Goal: Information Seeking & Learning: Learn about a topic

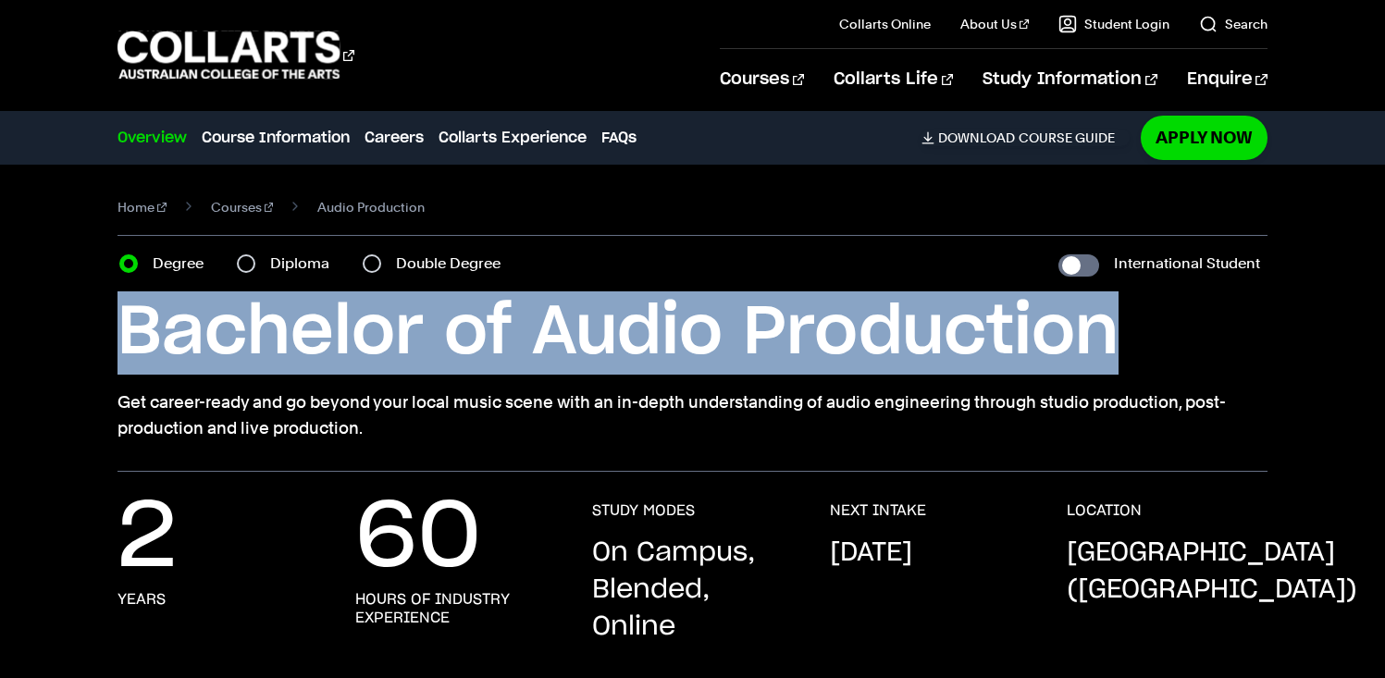
drag, startPoint x: 130, startPoint y: 332, endPoint x: 1255, endPoint y: 293, distance: 1126.4
click at [1255, 293] on h1 "Bachelor of Audio Production" at bounding box center [692, 332] width 1150 height 83
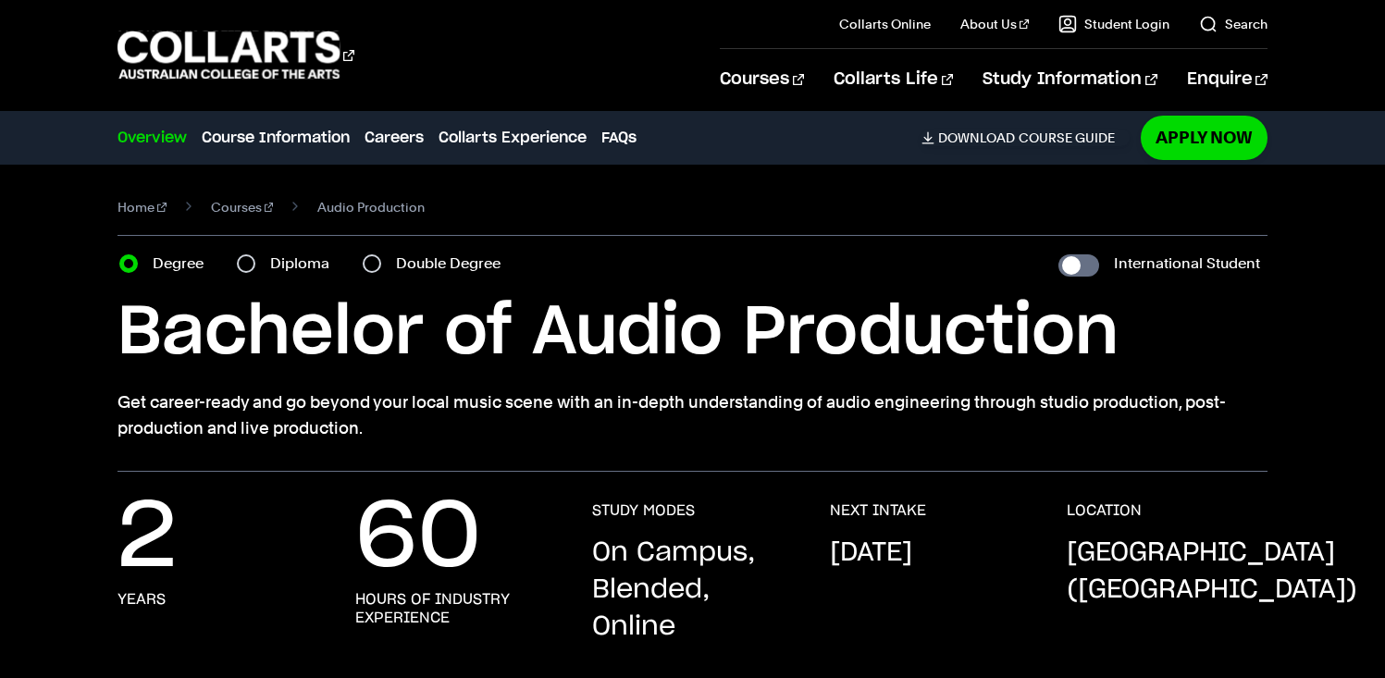
drag, startPoint x: 358, startPoint y: 80, endPoint x: 85, endPoint y: 75, distance: 272.9
click at [88, 74] on div "Courses Collarts Online Study 100% online About Us History & Values Strategic P…" at bounding box center [692, 55] width 1385 height 110
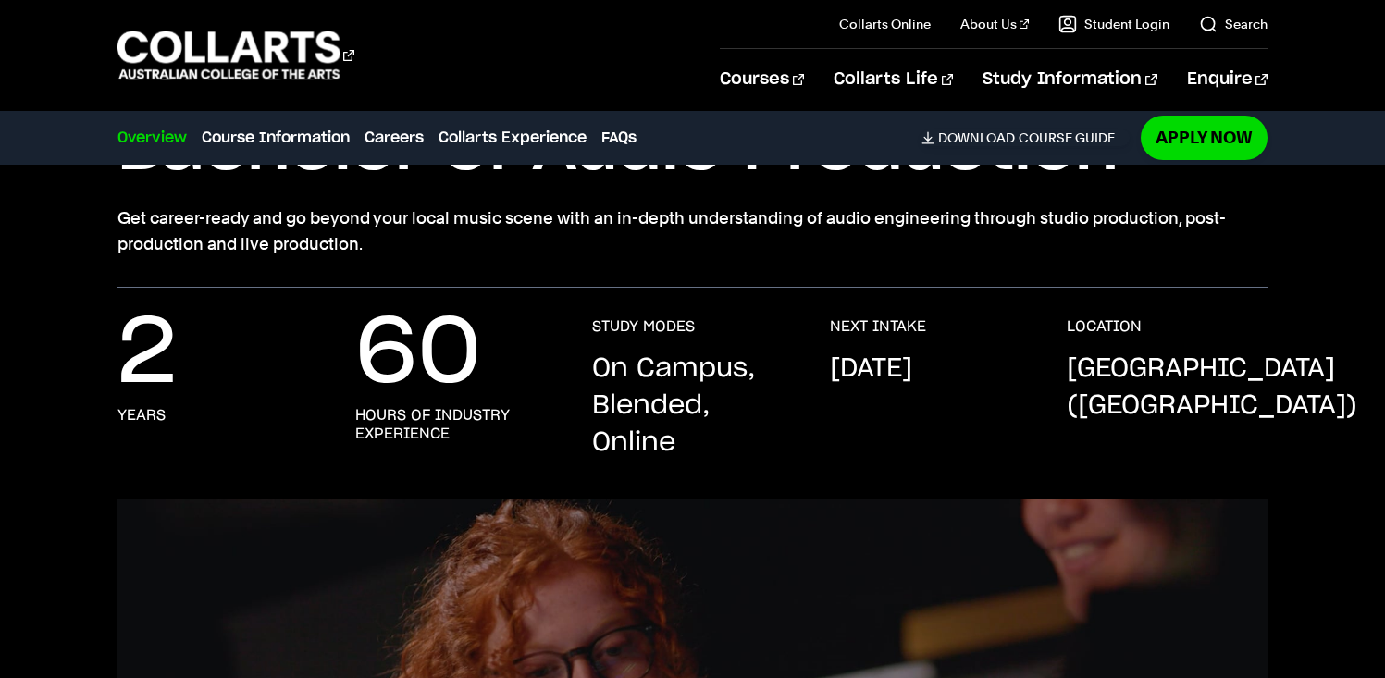
scroll to position [14, 0]
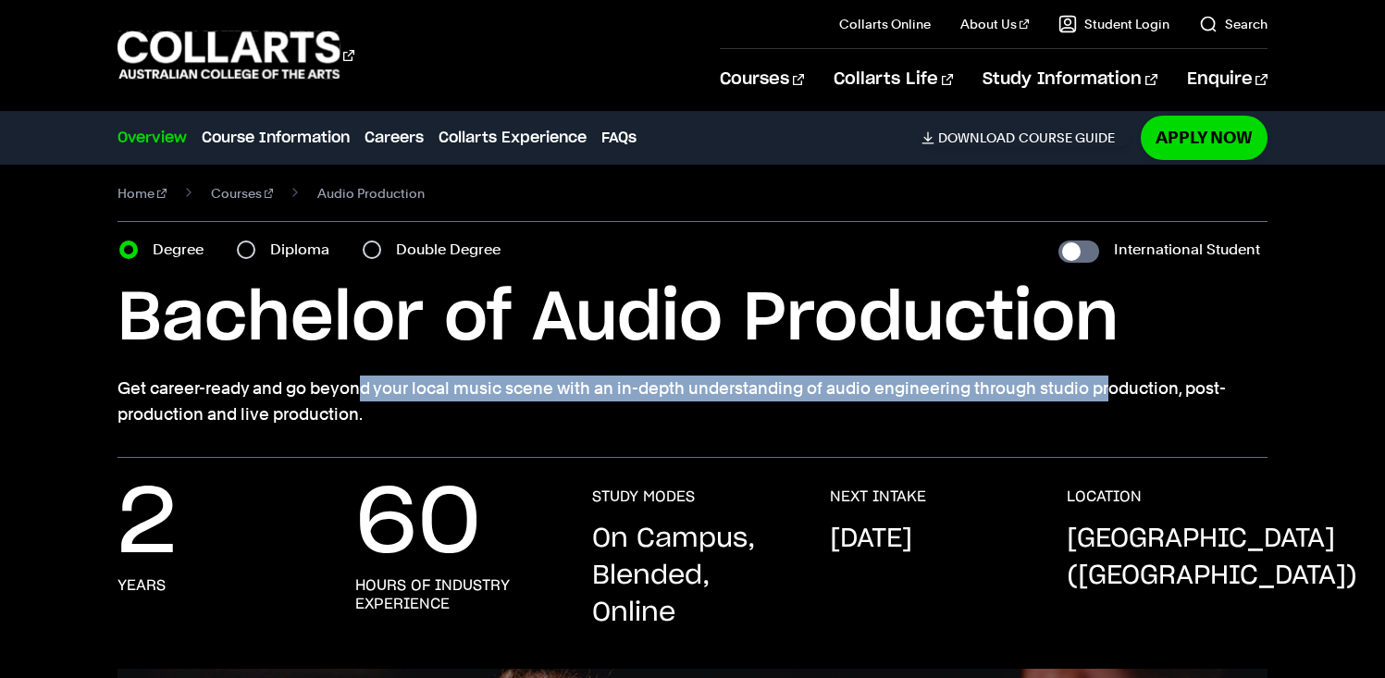
drag, startPoint x: 106, startPoint y: 387, endPoint x: 879, endPoint y: 397, distance: 772.5
click at [879, 397] on div "Home Courses Audio Production Course variant Degree Diploma Double Degree Inter…" at bounding box center [692, 304] width 1385 height 307
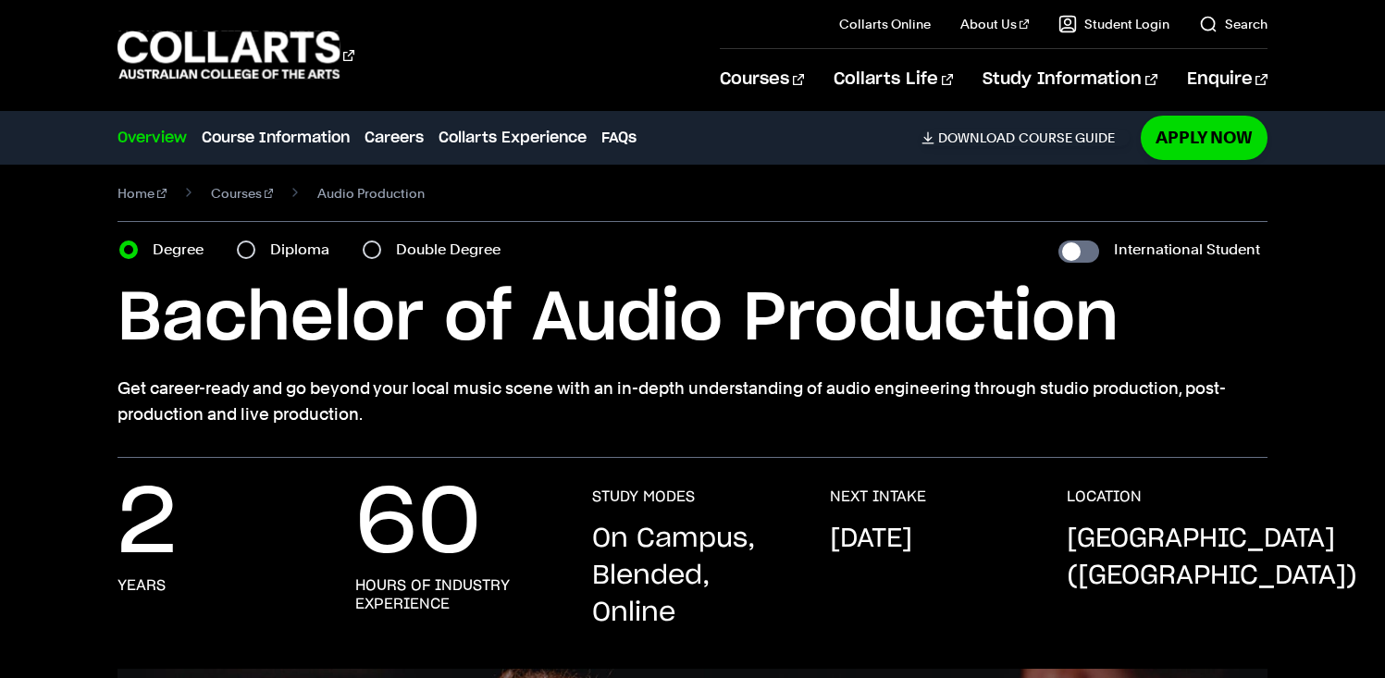
click at [852, 402] on p "Get career-ready and go beyond your local music scene with an in-depth understa…" at bounding box center [692, 402] width 1150 height 52
drag, startPoint x: 369, startPoint y: 412, endPoint x: 100, endPoint y: 391, distance: 269.9
click at [100, 391] on div "Home Courses Audio Production Course variant Degree Diploma Double Degree Inter…" at bounding box center [692, 304] width 1385 height 307
click at [149, 378] on p "Get career-ready and go beyond your local music scene with an in-depth understa…" at bounding box center [692, 402] width 1150 height 52
drag, startPoint x: 116, startPoint y: 383, endPoint x: 746, endPoint y: 418, distance: 630.9
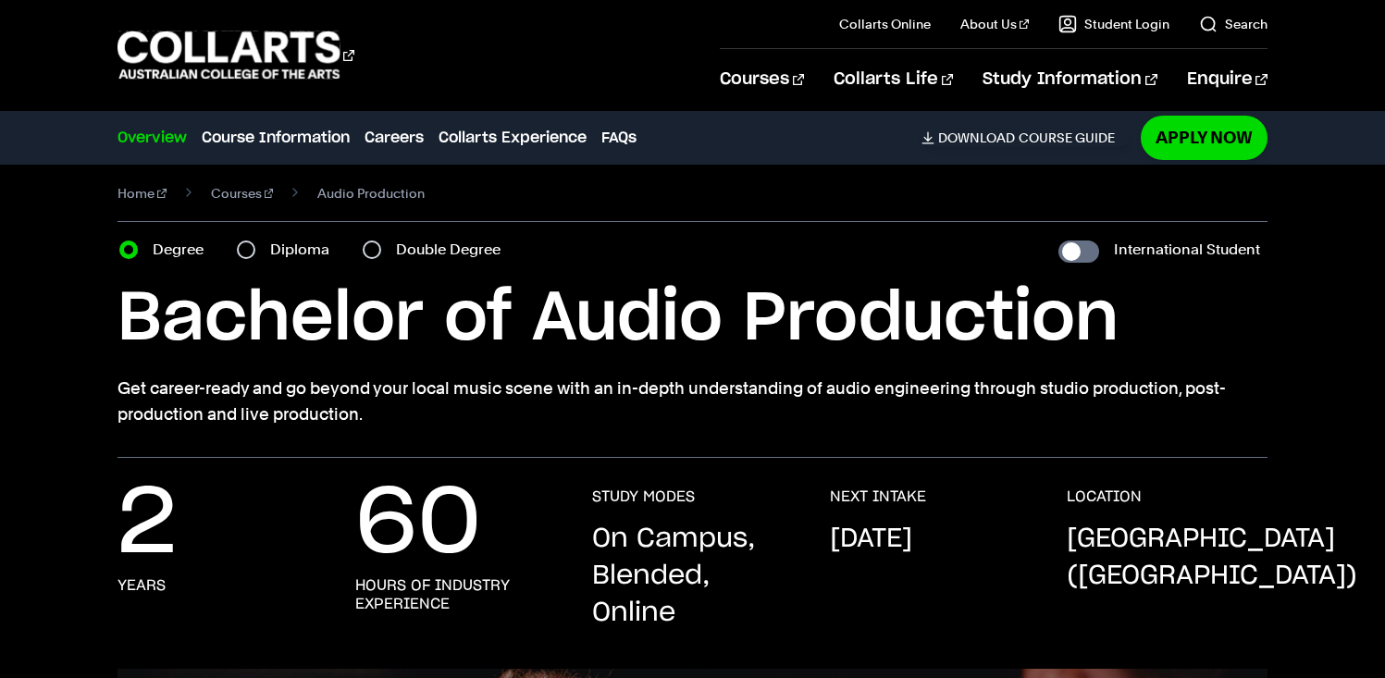
click at [746, 418] on div "Home Courses Audio Production Course variant Degree Diploma Double Degree Inter…" at bounding box center [692, 304] width 1385 height 307
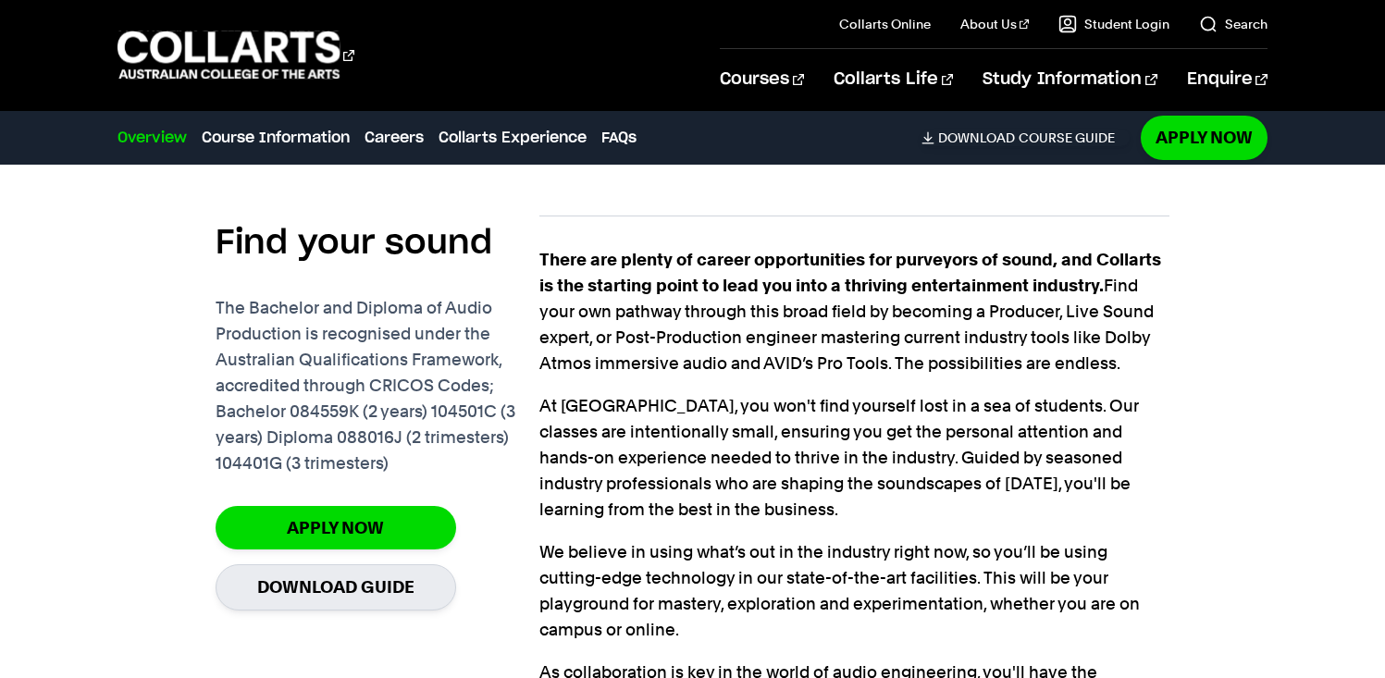
scroll to position [1116, 0]
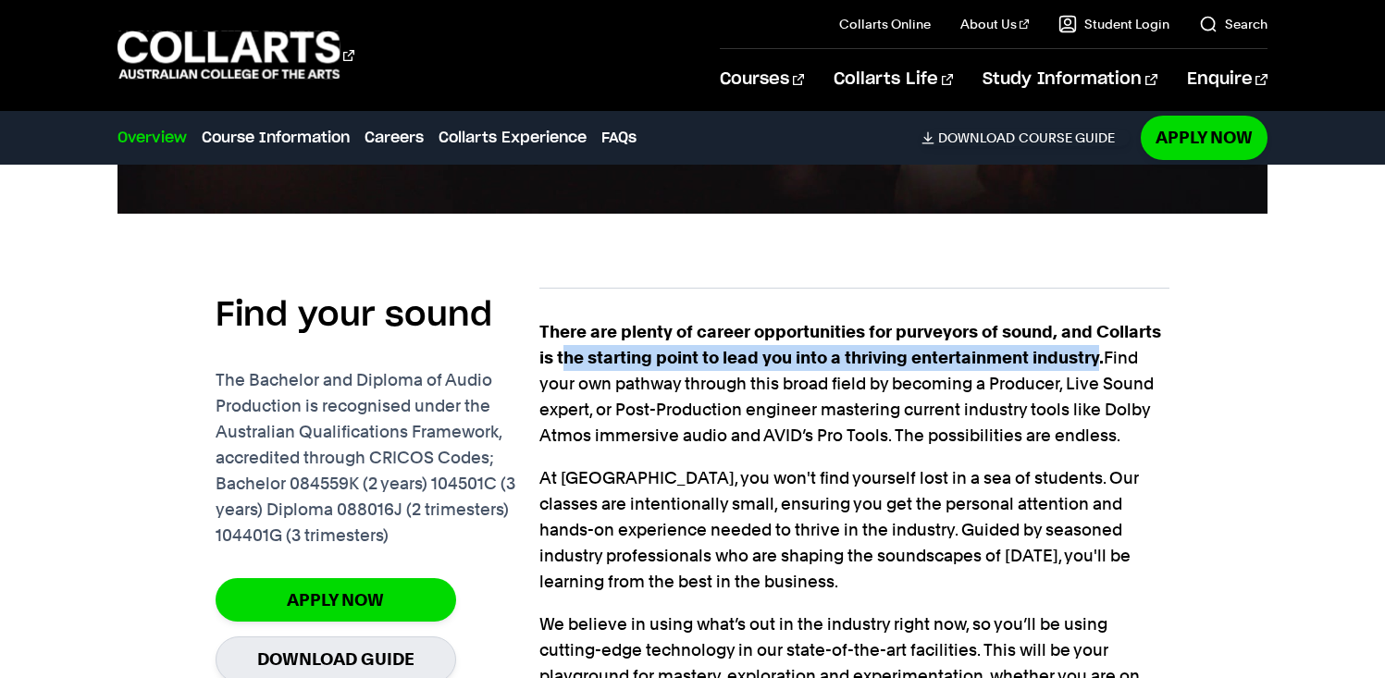
drag, startPoint x: 561, startPoint y: 361, endPoint x: 1104, endPoint y: 360, distance: 543.9
click at [1104, 360] on strong "There are plenty of career opportunities for purveyors of sound, and Collarts i…" at bounding box center [850, 344] width 622 height 45
copy strong "he starting point to lead you into a thriving entertainment industry"
